Goal: Transaction & Acquisition: Book appointment/travel/reservation

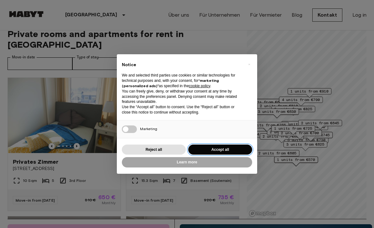
click at [222, 150] on button "Accept all" at bounding box center [220, 149] width 64 height 10
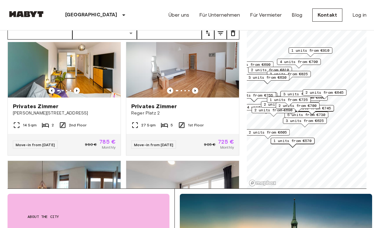
scroll to position [856, 0]
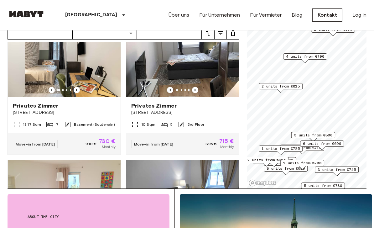
click at [281, 87] on span "2 units from €825" at bounding box center [281, 86] width 38 height 6
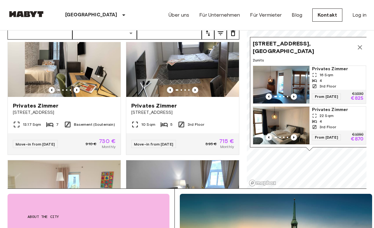
click at [284, 127] on img "Map marker" at bounding box center [281, 126] width 56 height 38
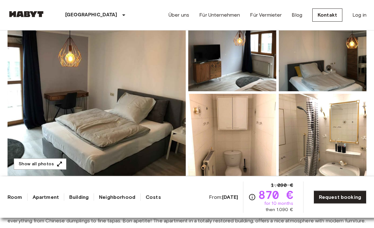
scroll to position [78, 0]
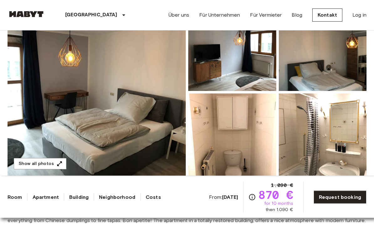
click at [56, 101] on img at bounding box center [97, 92] width 178 height 167
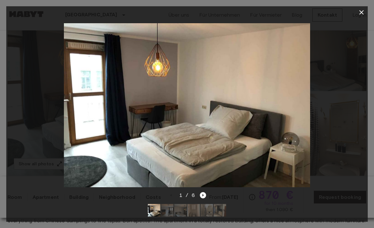
scroll to position [79, 0]
click at [359, 18] on button "button" at bounding box center [361, 12] width 13 height 13
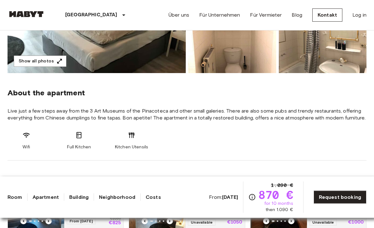
scroll to position [181, 0]
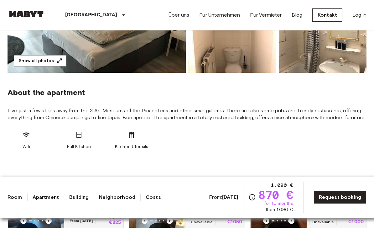
click at [333, 204] on link "Request booking" at bounding box center [340, 196] width 53 height 13
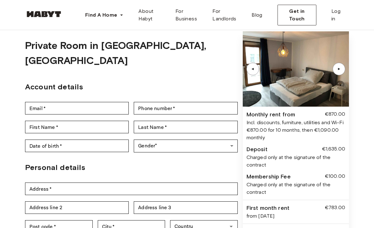
click at [350, 137] on div "Back to room details Private Room in Munich, Maxvorstadt Account details Email …" at bounding box center [187, 144] width 374 height 268
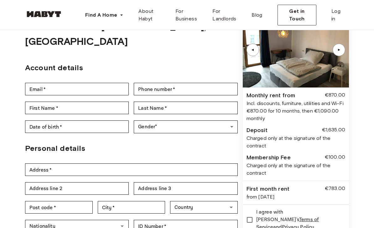
scroll to position [48, 0]
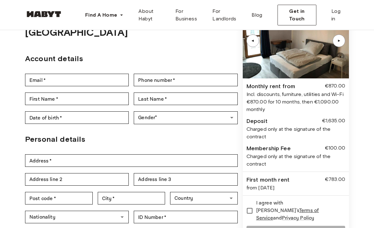
click at [349, 170] on div "Back to room details Private Room in Munich, Maxvorstadt Account details Email …" at bounding box center [187, 116] width 374 height 268
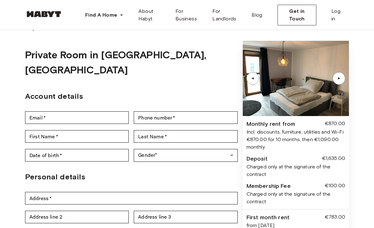
scroll to position [11, 0]
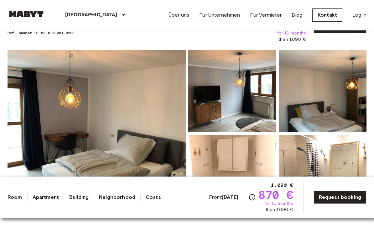
scroll to position [36, 0]
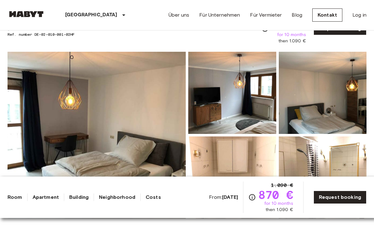
click at [119, 141] on img at bounding box center [97, 135] width 178 height 167
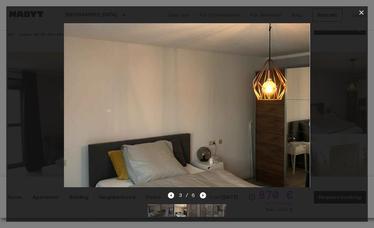
click at [283, 135] on img at bounding box center [187, 105] width 246 height 164
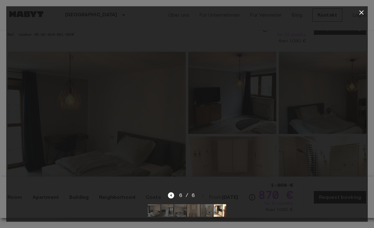
scroll to position [43, 0]
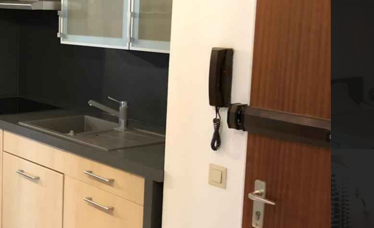
click at [121, 57] on img at bounding box center [187, 105] width 246 height 164
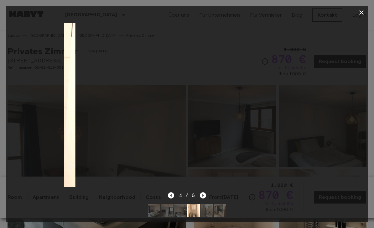
scroll to position [3, 0]
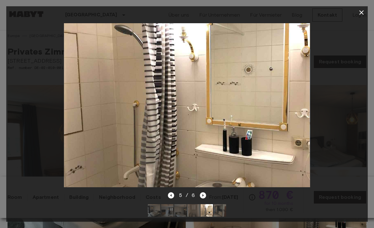
click at [359, 17] on button "button" at bounding box center [361, 12] width 13 height 13
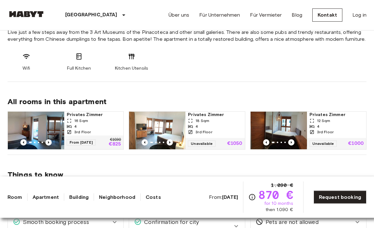
scroll to position [261, 0]
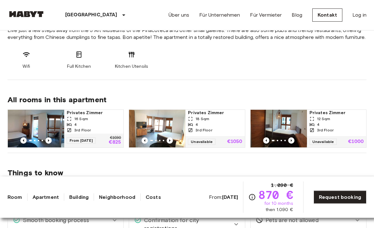
click at [294, 128] on img at bounding box center [279, 129] width 56 height 38
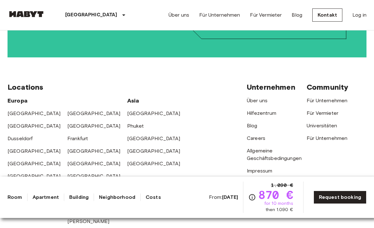
scroll to position [1162, 0]
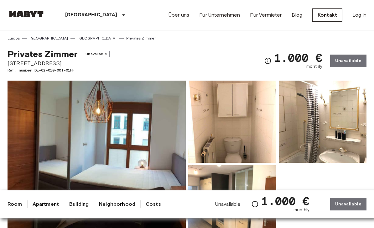
click at [62, 134] on img at bounding box center [97, 164] width 178 height 167
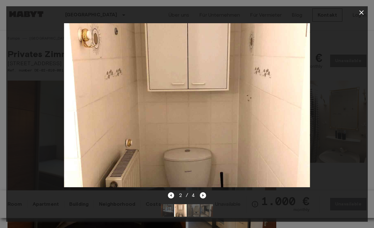
click at [363, 14] on icon "button" at bounding box center [361, 12] width 4 height 4
